Goal: Communication & Community: Answer question/provide support

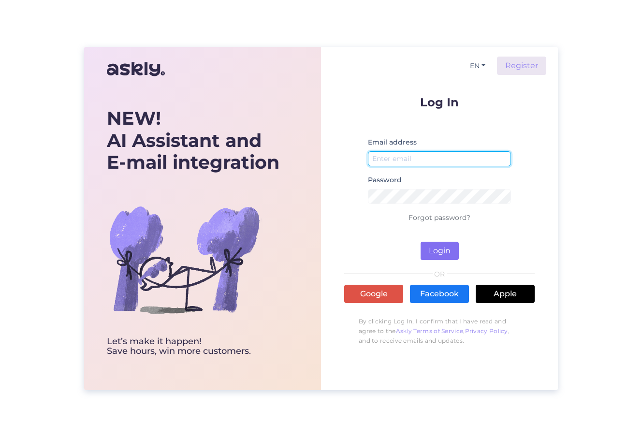
type input "[EMAIL_ADDRESS][DOMAIN_NAME]"
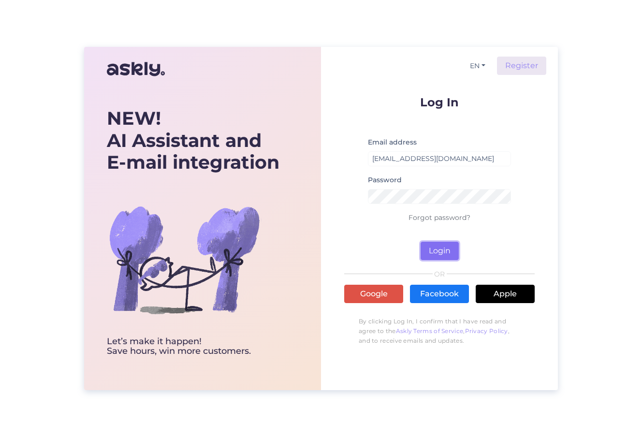
click at [443, 246] on button "Login" at bounding box center [440, 251] width 38 height 18
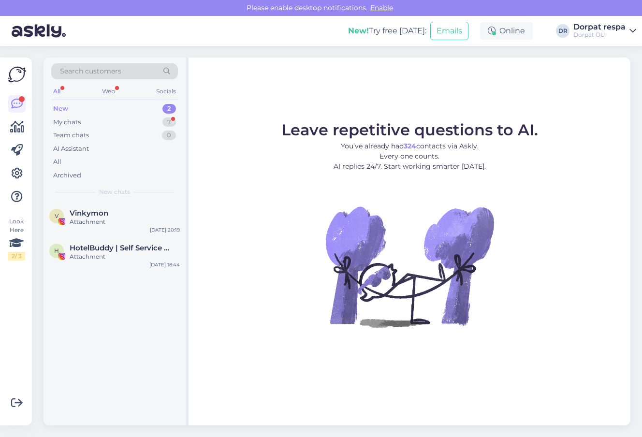
click at [66, 107] on div "New" at bounding box center [60, 109] width 15 height 10
click at [92, 257] on div "Attachment" at bounding box center [125, 256] width 110 height 9
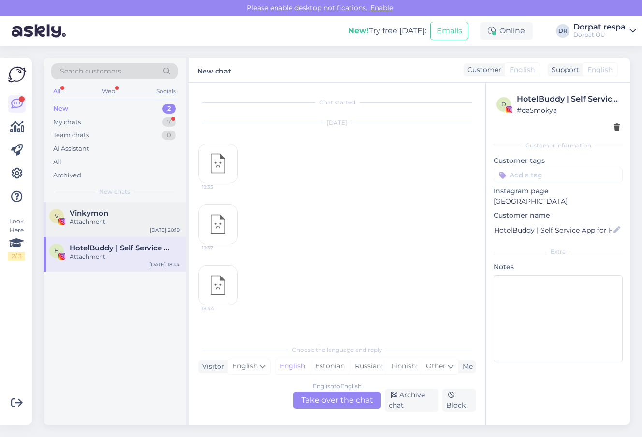
click at [89, 209] on span "Vinkymon" at bounding box center [89, 213] width 39 height 9
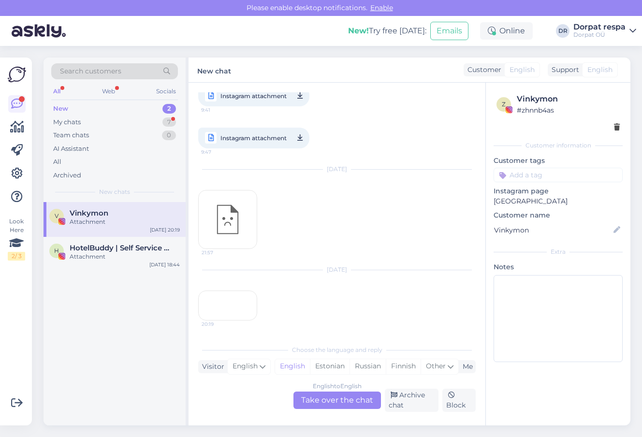
scroll to position [398, 0]
click at [73, 121] on div "My chats" at bounding box center [67, 123] width 28 height 10
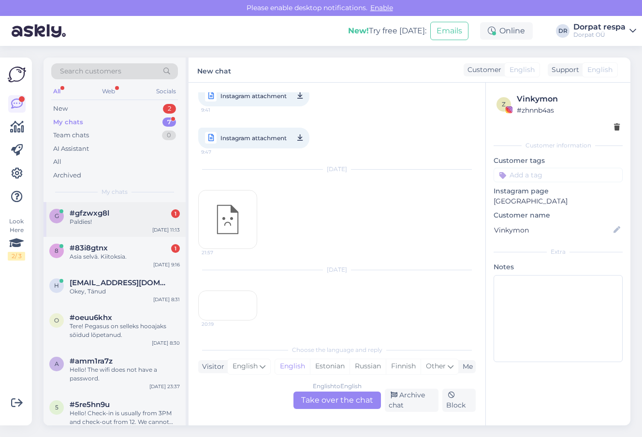
click at [95, 222] on div "Paldies!" at bounding box center [125, 222] width 110 height 9
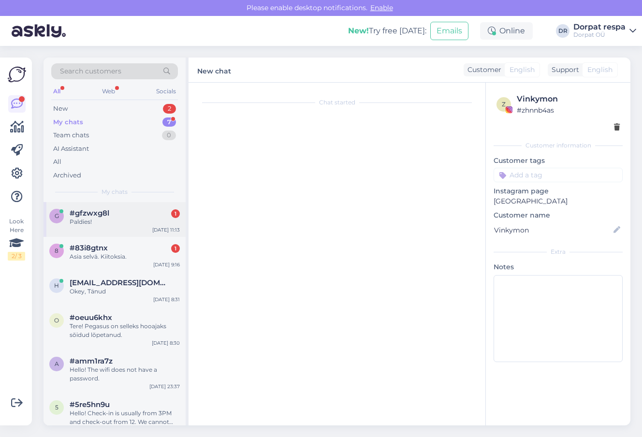
scroll to position [0, 0]
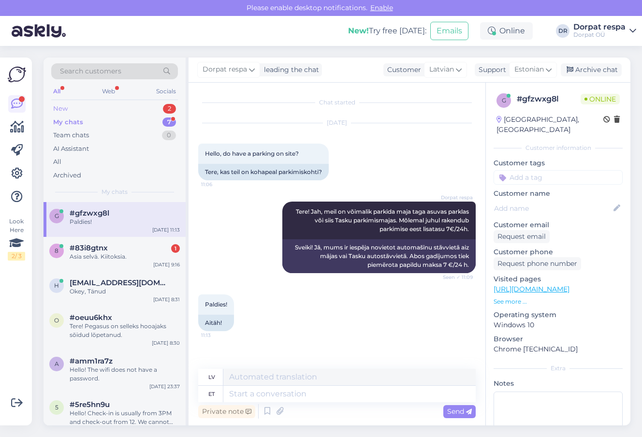
click at [76, 106] on div "New 2" at bounding box center [114, 109] width 127 height 14
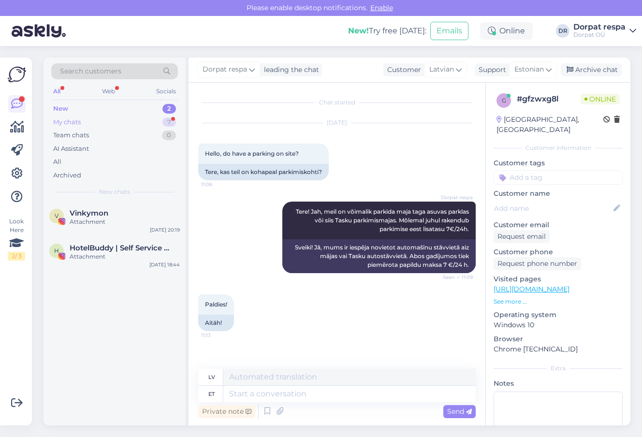
click at [76, 119] on div "My chats" at bounding box center [67, 123] width 28 height 10
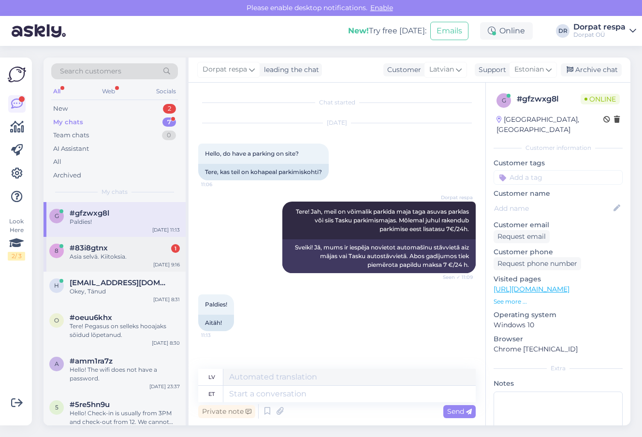
click at [84, 256] on div "Asia selvä. Kiitoksia." at bounding box center [125, 256] width 110 height 9
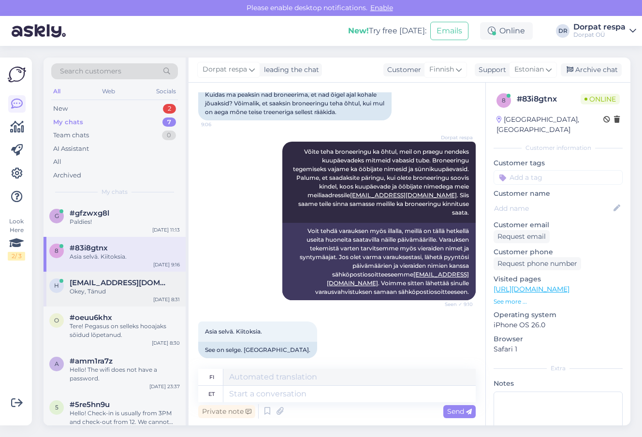
click at [100, 288] on div "Okey, Tänud" at bounding box center [125, 291] width 110 height 9
